Goal: Task Accomplishment & Management: Manage account settings

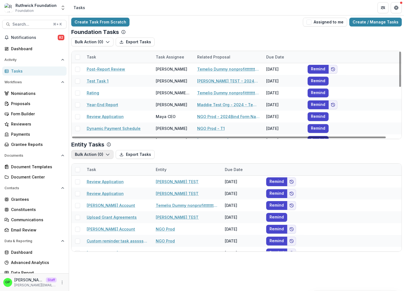
click at [86, 155] on button "Bulk Action ( 0 )" at bounding box center [92, 154] width 42 height 9
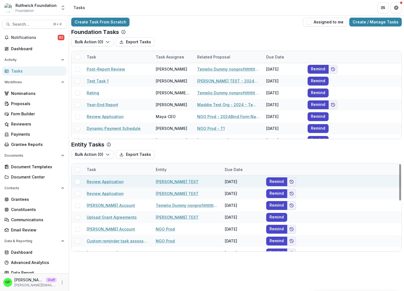
click at [76, 181] on span at bounding box center [77, 181] width 5 height 5
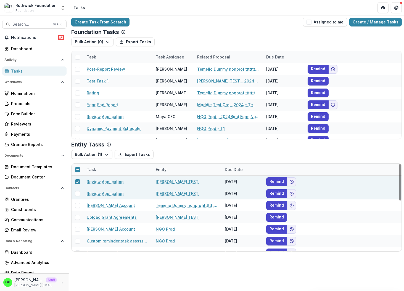
click at [75, 191] on div at bounding box center [78, 194] width 12 height 12
click at [77, 195] on span at bounding box center [77, 193] width 5 height 5
click at [84, 151] on button "Bulk Action ( 2 )" at bounding box center [92, 154] width 42 height 9
click at [85, 152] on button "Bulk Action ( 2 )" at bounding box center [92, 154] width 42 height 9
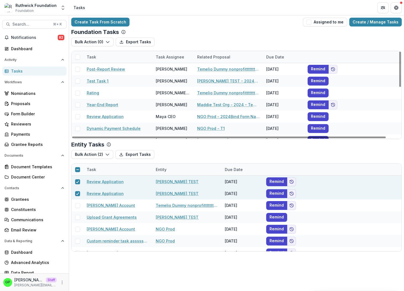
click at [92, 38] on div "Foundation Tasks Bulk Action ( 0 ) Export Tasks Reporting Schedule Tasks Task T…" at bounding box center [236, 84] width 330 height 110
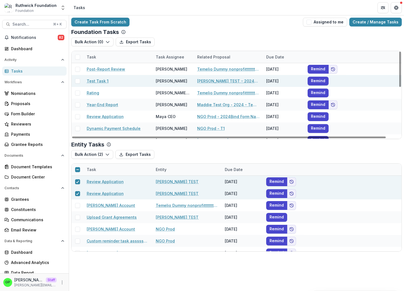
click at [79, 70] on span at bounding box center [77, 69] width 5 height 5
click at [80, 83] on span at bounding box center [77, 81] width 5 height 5
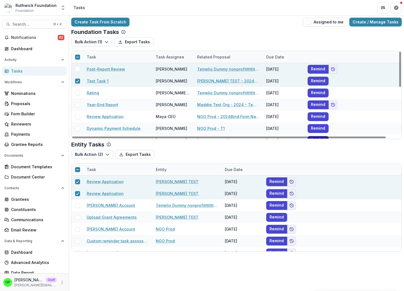
click at [81, 66] on div at bounding box center [78, 69] width 12 height 12
click at [78, 68] on span at bounding box center [77, 69] width 5 height 5
click at [88, 46] on button "Bulk Action ( 2 )" at bounding box center [92, 42] width 42 height 9
click at [184, 33] on div "Foundation Tasks" at bounding box center [236, 32] width 330 height 7
click at [74, 71] on div at bounding box center [78, 69] width 12 height 5
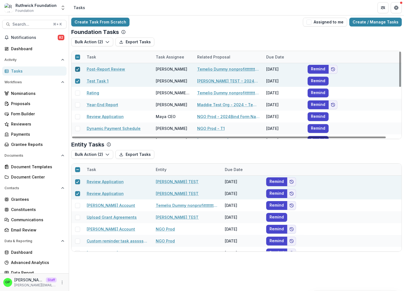
click at [77, 70] on polyline at bounding box center [77, 69] width 2 height 2
click at [81, 78] on div at bounding box center [78, 81] width 12 height 12
click at [80, 80] on div at bounding box center [78, 81] width 12 height 5
click at [80, 80] on span at bounding box center [77, 81] width 5 height 5
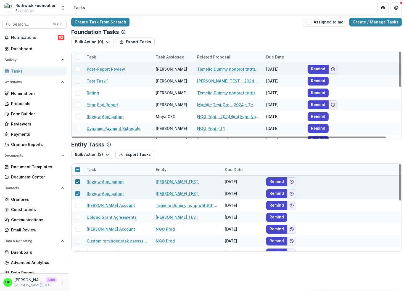
click at [76, 182] on icon at bounding box center [77, 182] width 3 height 3
click at [76, 198] on div at bounding box center [78, 194] width 12 height 12
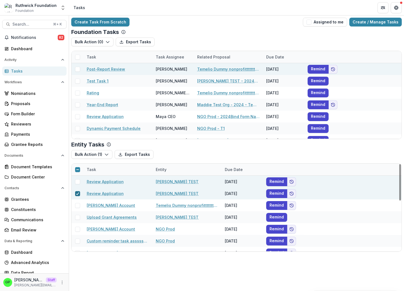
click at [78, 195] on div at bounding box center [77, 194] width 3 height 4
click at [94, 44] on button "Bulk Action ( 0 )" at bounding box center [92, 42] width 42 height 9
click at [94, 43] on button "Bulk Action ( 0 )" at bounding box center [92, 42] width 42 height 9
click at [91, 41] on button "Bulk Action ( 0 )" at bounding box center [92, 42] width 42 height 9
click at [90, 42] on button "Bulk Action ( 0 )" at bounding box center [92, 42] width 42 height 9
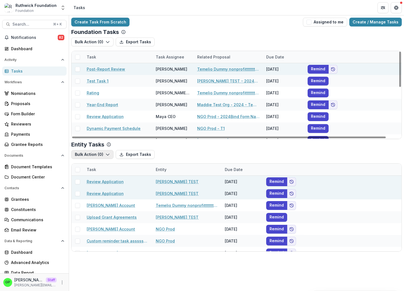
click at [85, 155] on button "Bulk Action ( 0 )" at bounding box center [92, 154] width 42 height 9
click at [95, 39] on button "Bulk Action ( 0 )" at bounding box center [92, 42] width 42 height 9
click at [95, 40] on button "Bulk Action ( 0 )" at bounding box center [92, 42] width 42 height 9
